Goal: Check status

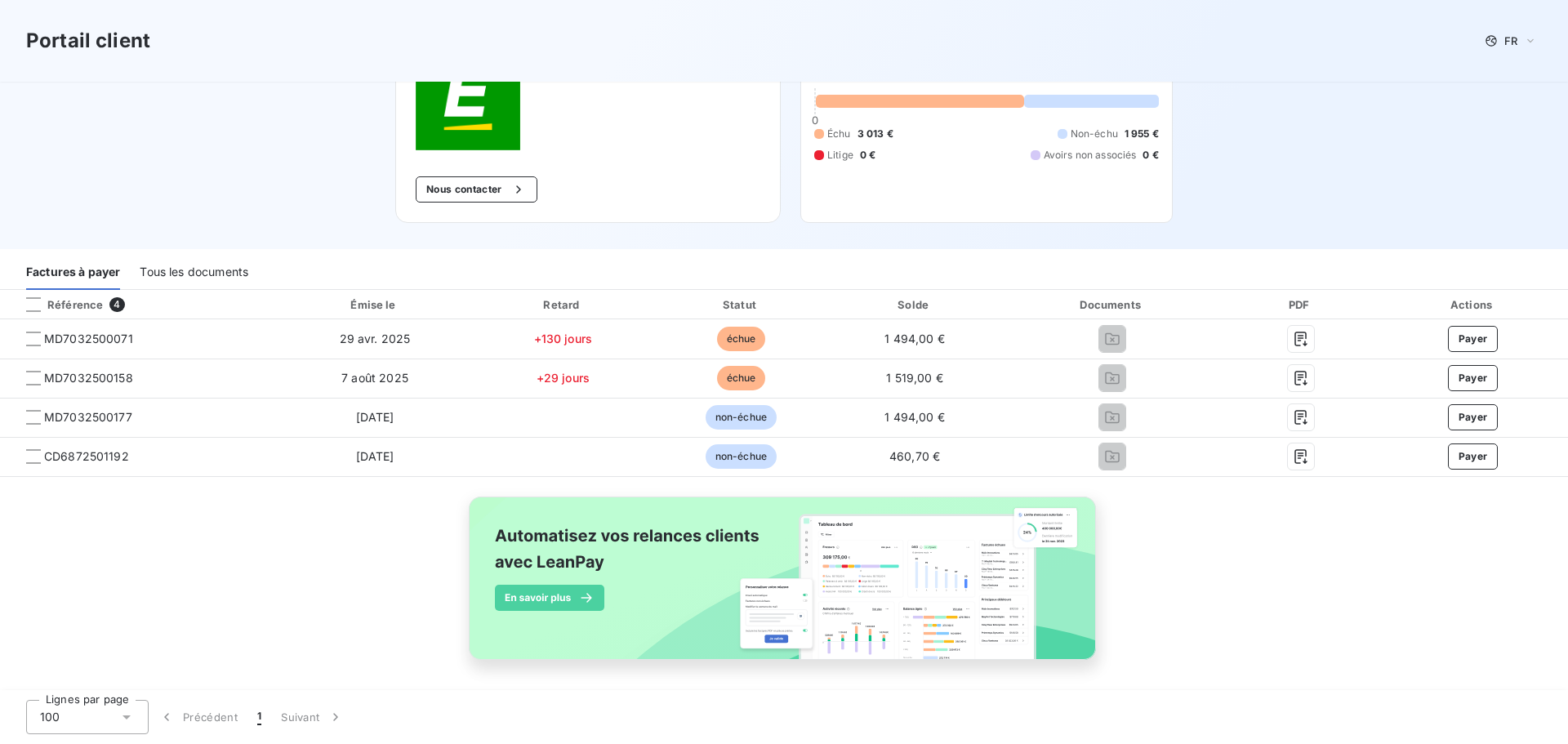
scroll to position [128, 0]
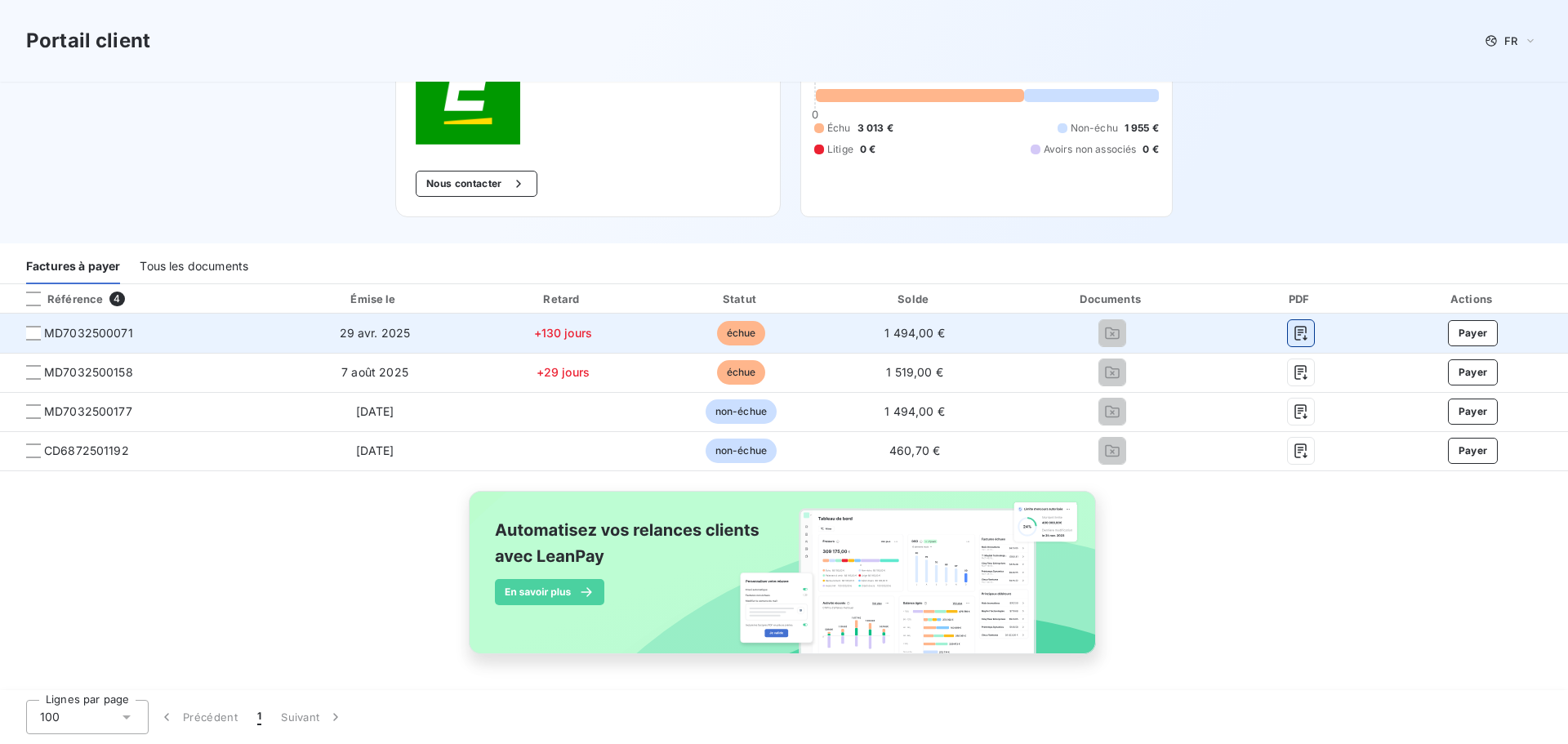
click at [1293, 328] on icon "button" at bounding box center [1301, 333] width 16 height 16
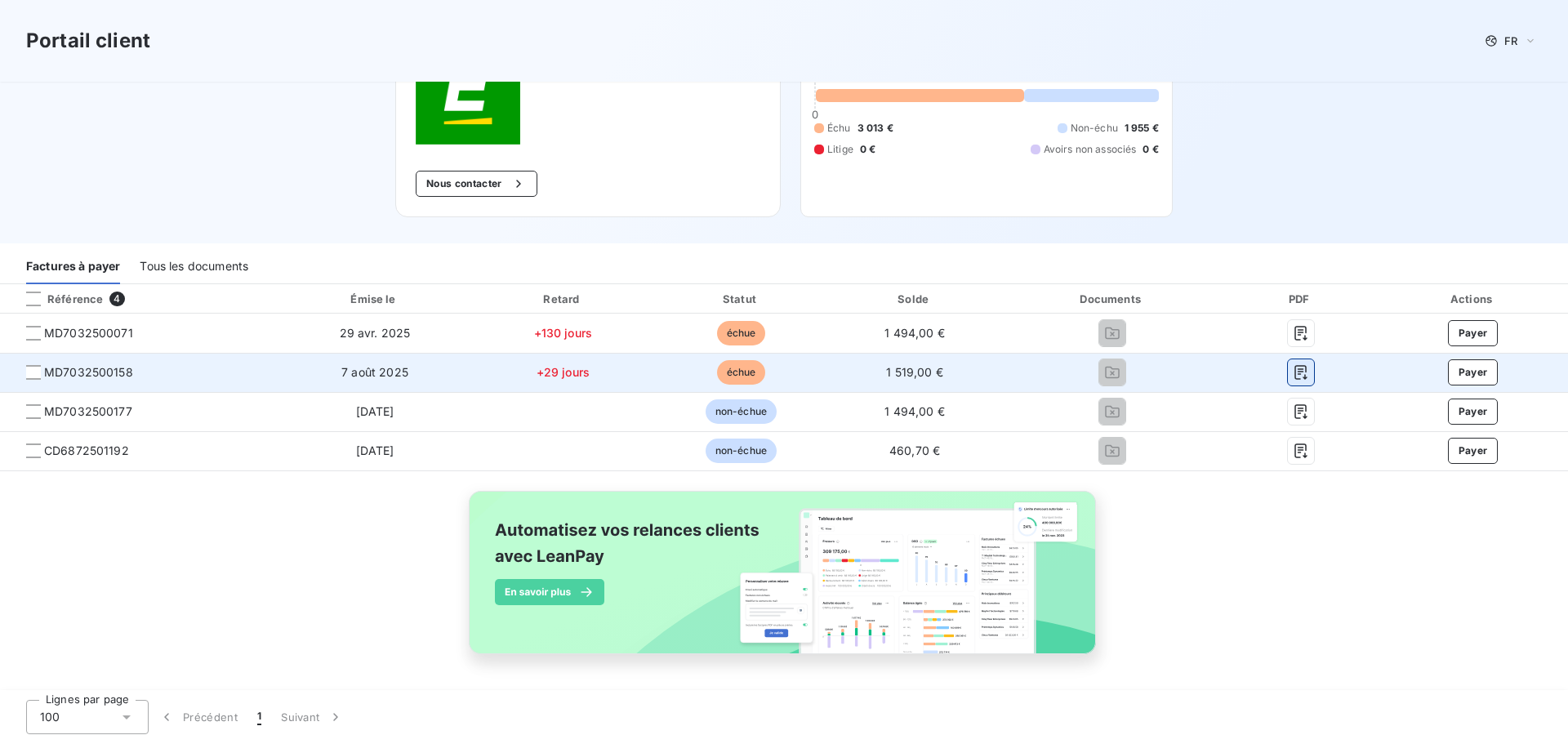
click at [1298, 374] on icon "button" at bounding box center [1301, 372] width 16 height 16
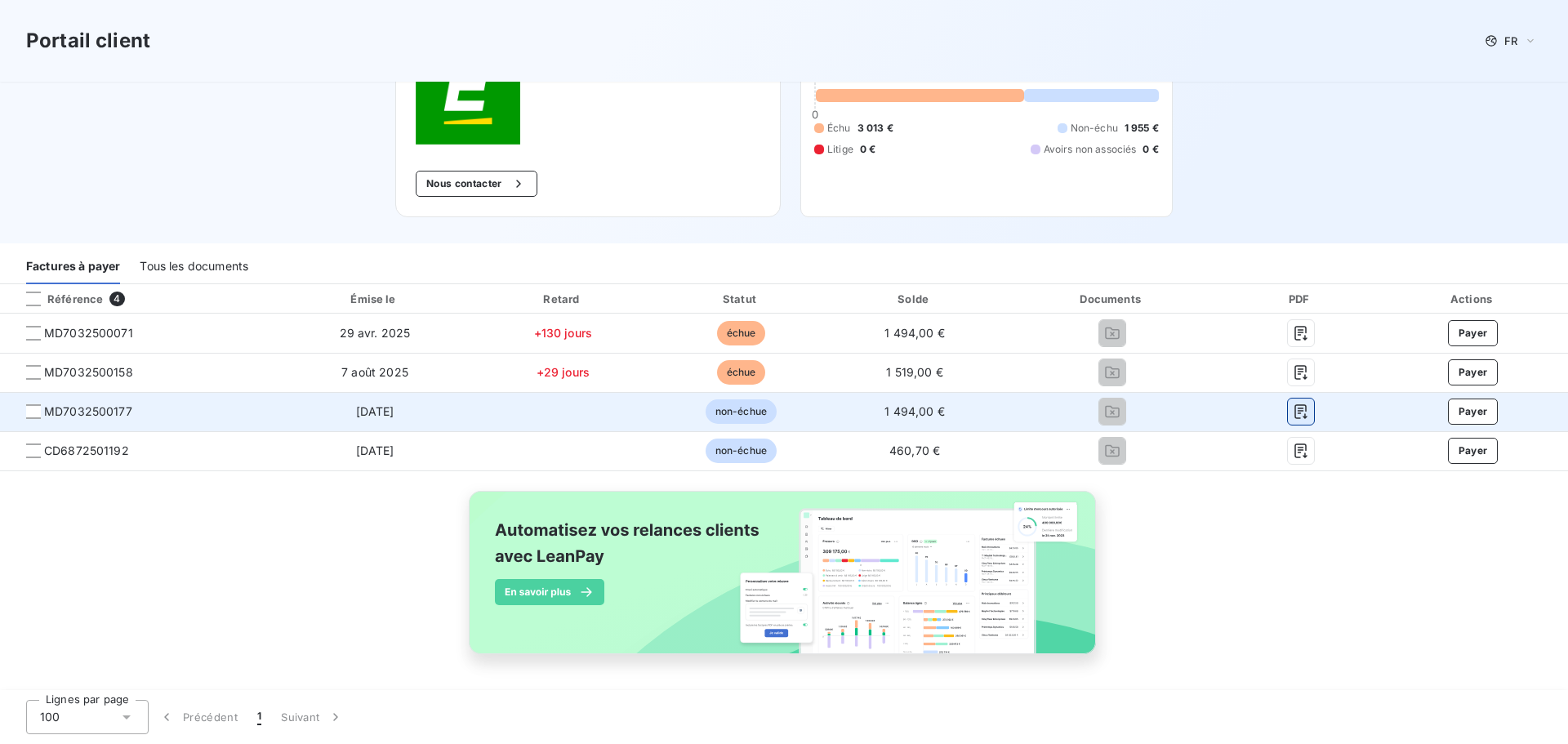
click at [1298, 411] on icon "button" at bounding box center [1301, 411] width 16 height 16
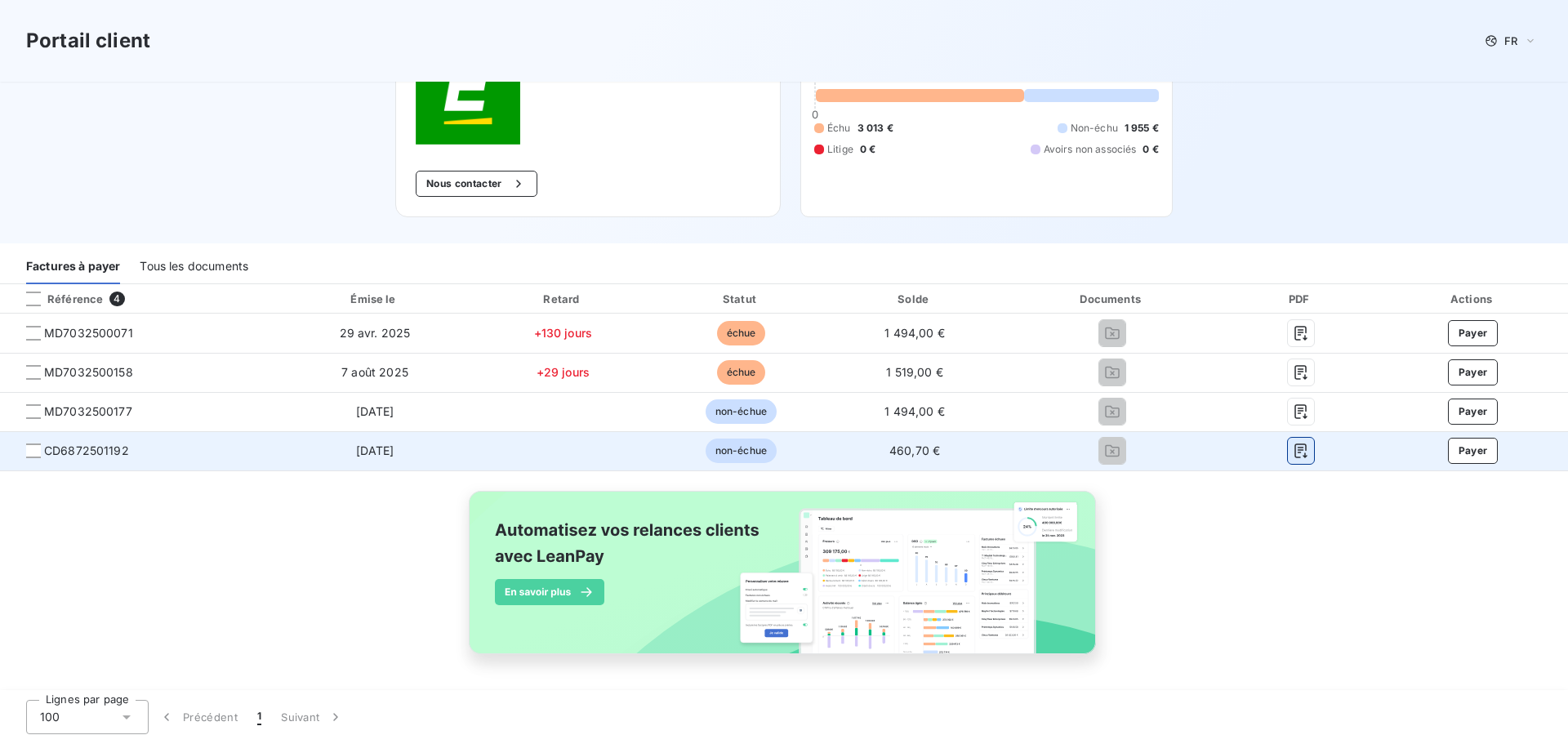
click at [1296, 456] on icon "button" at bounding box center [1301, 450] width 12 height 15
